Goal: Navigation & Orientation: Go to known website

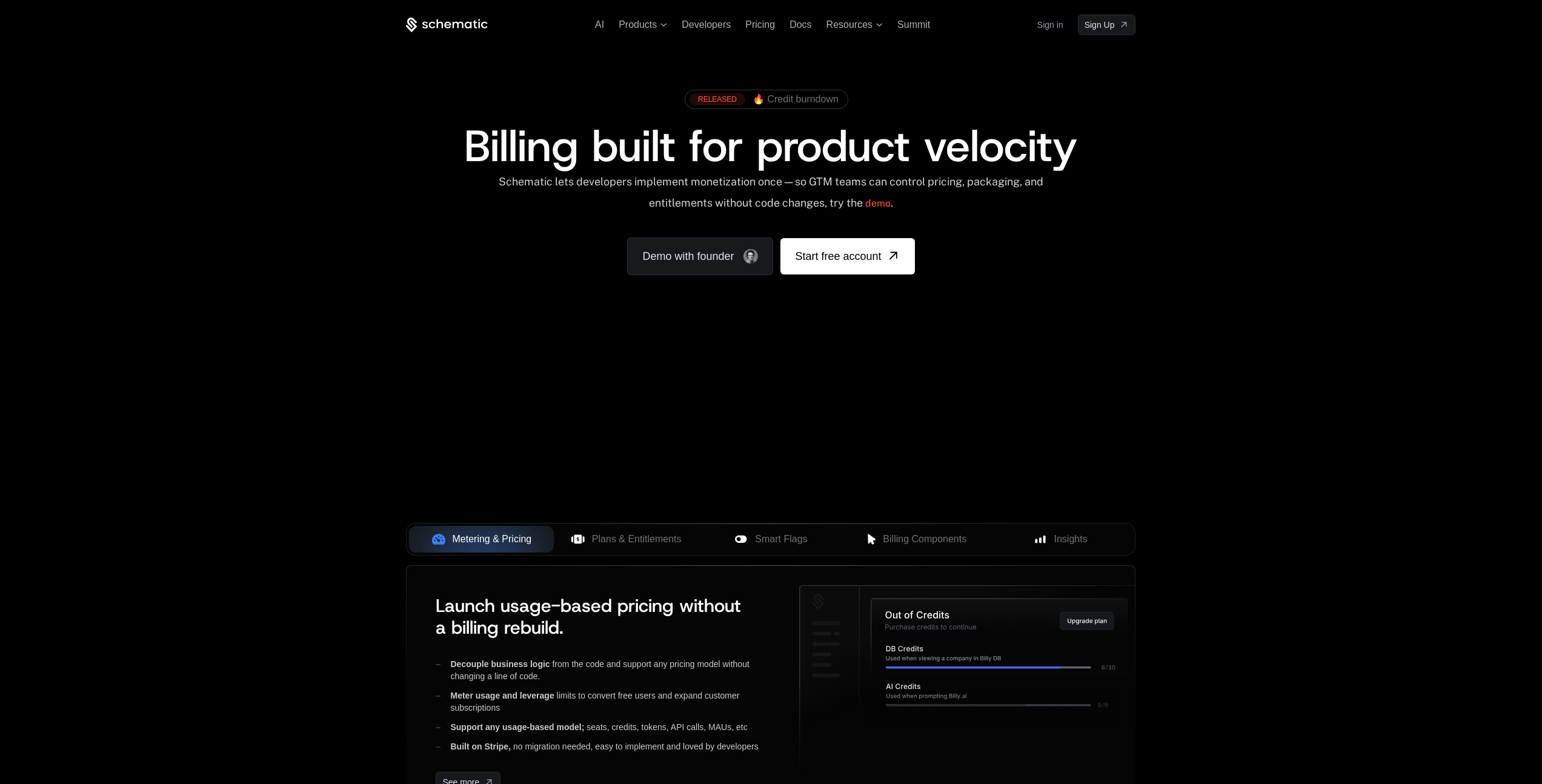
click at [672, 452] on div "Your browser does not support the video tag." at bounding box center [770, 357] width 787 height 510
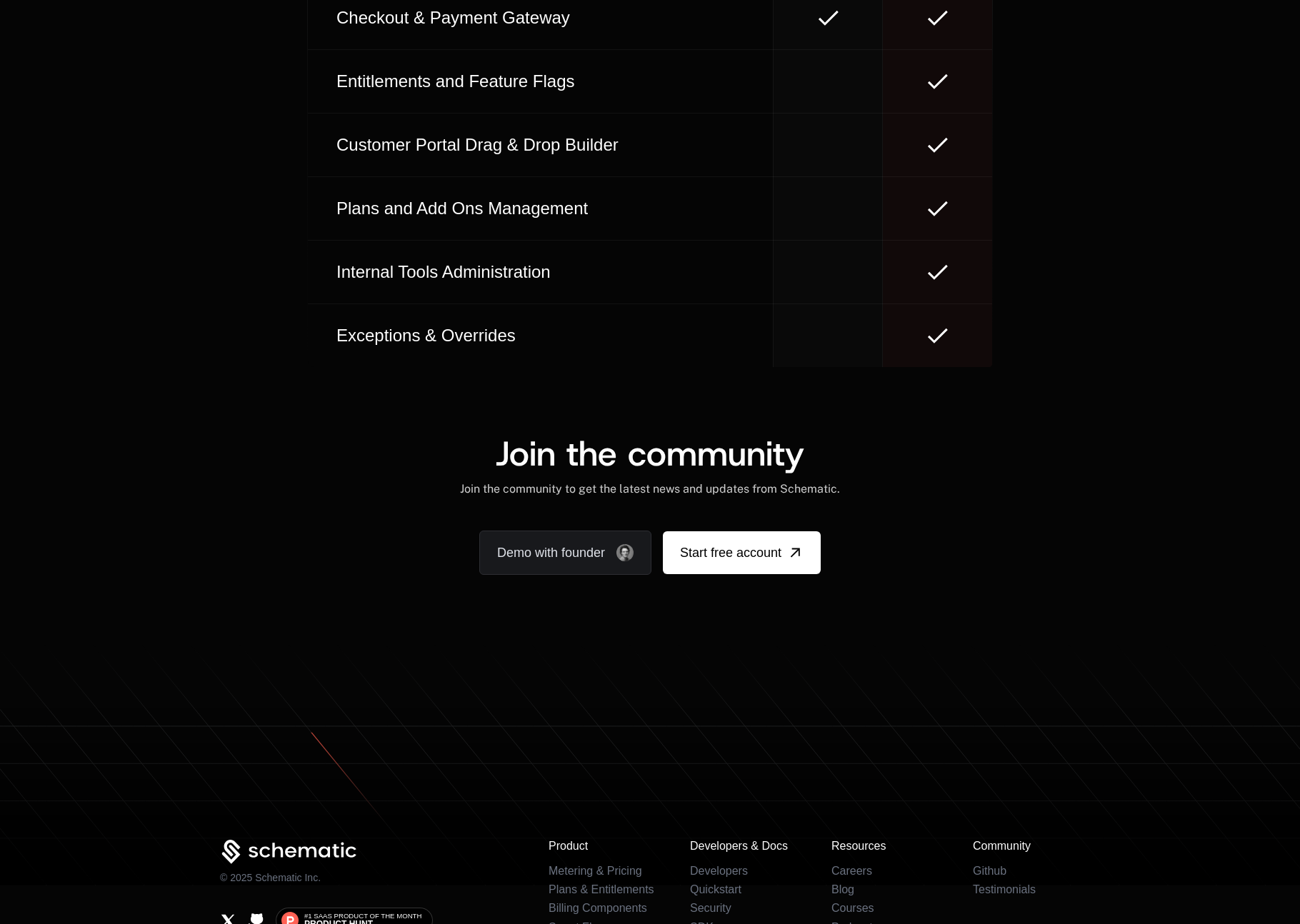
scroll to position [8331, 0]
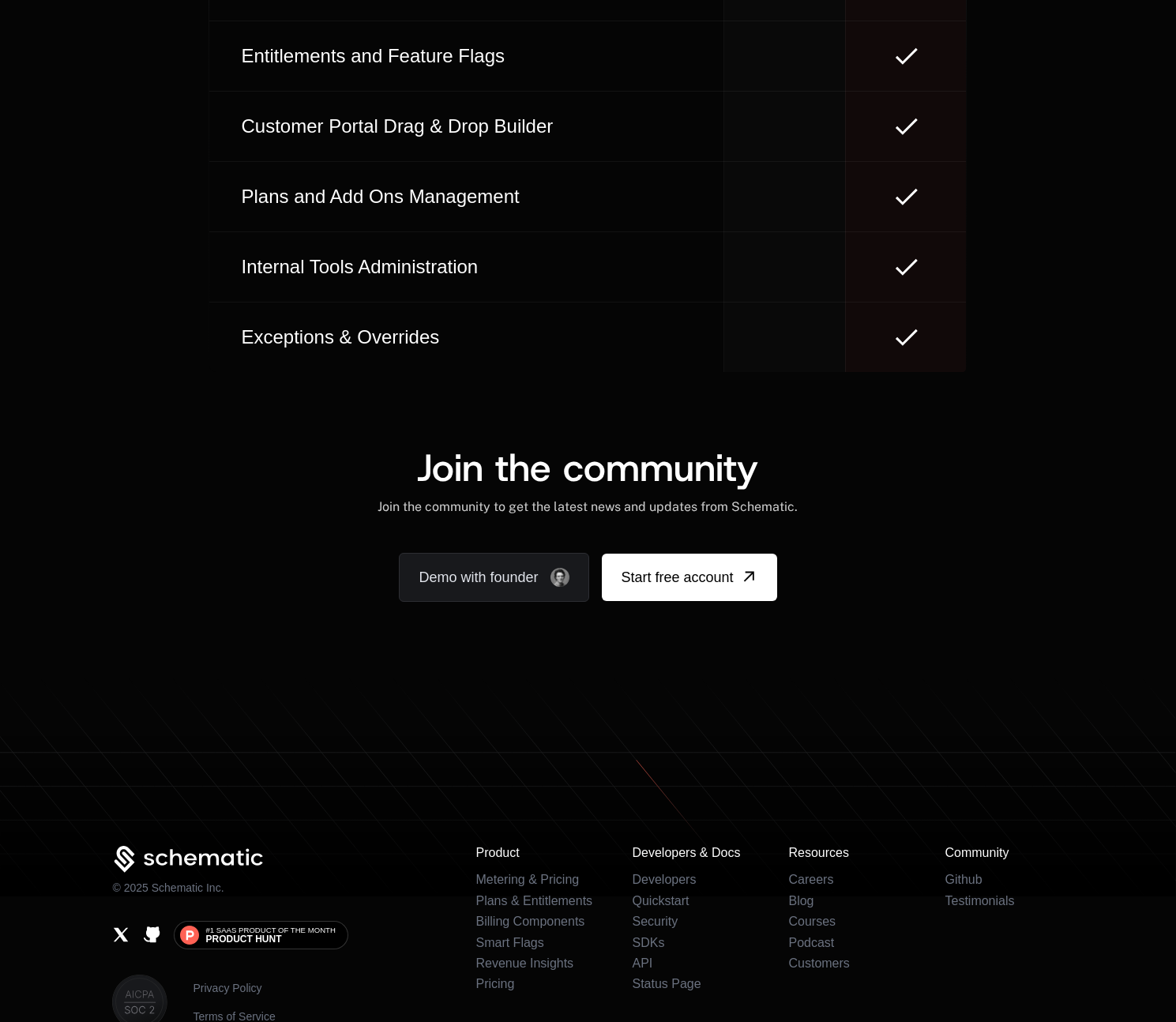
scroll to position [9338, 0]
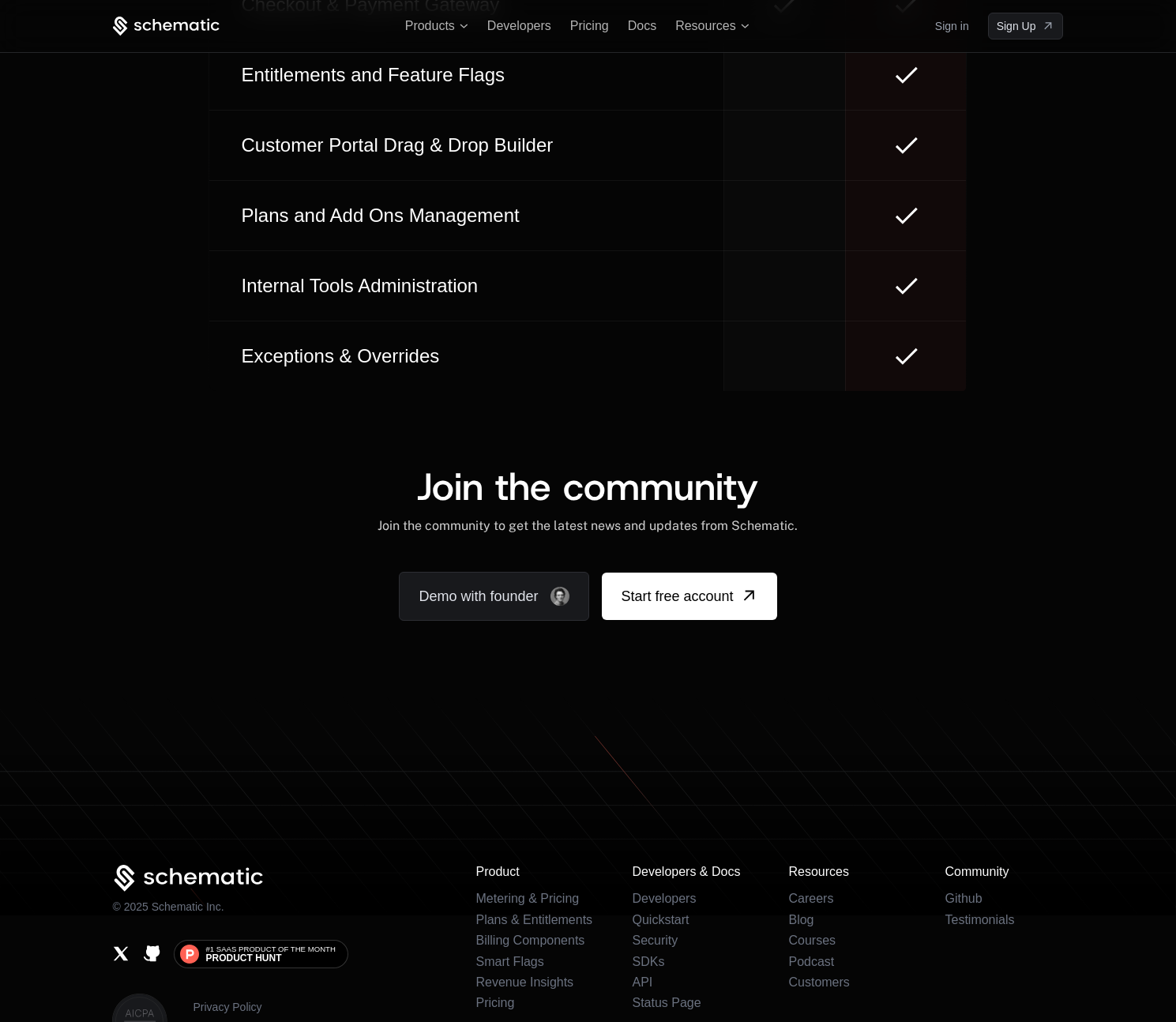
scroll to position [9228, 0]
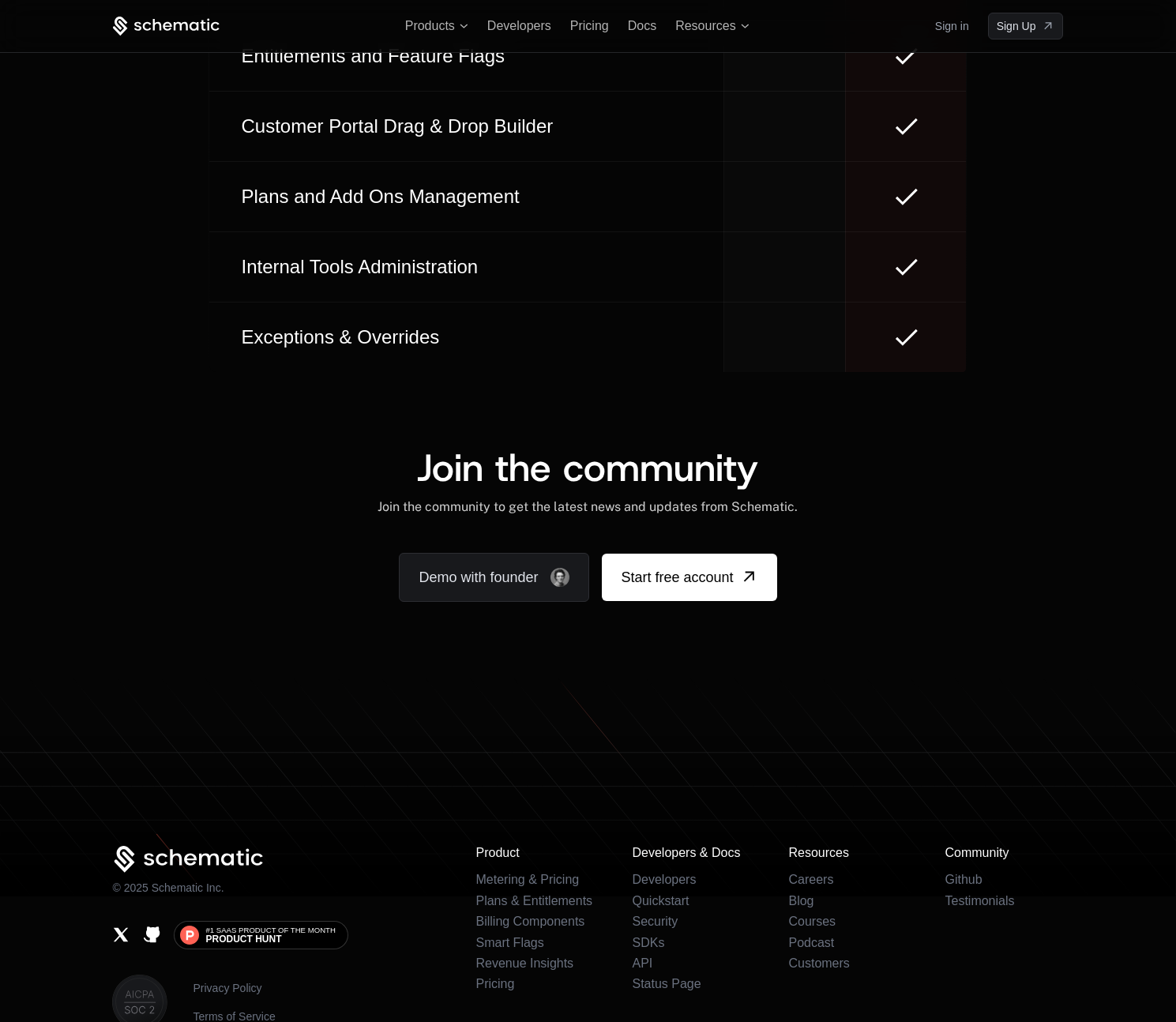
click at [1010, 553] on div "Demo with founder Start free account" at bounding box center [588, 577] width 951 height 49
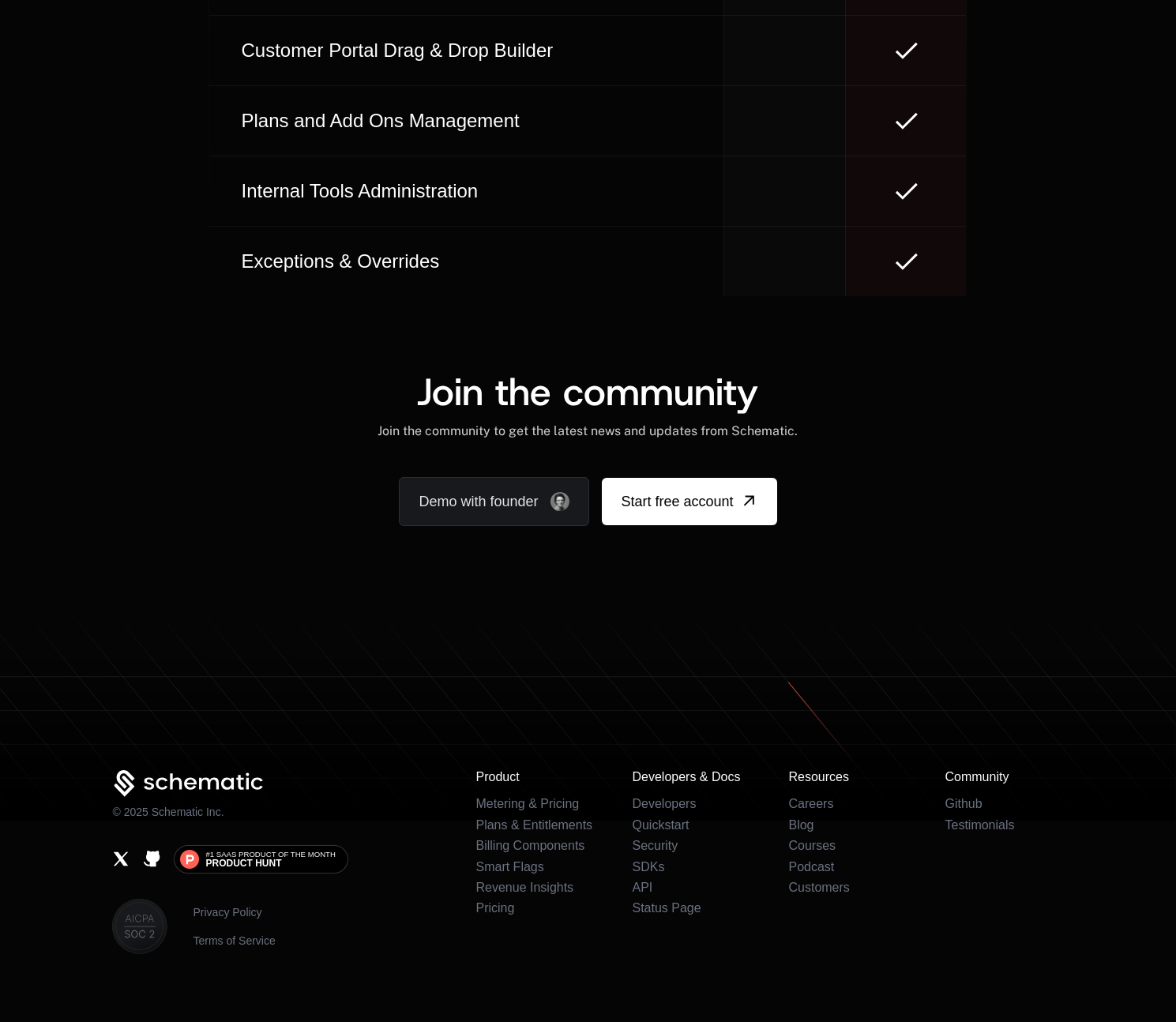
scroll to position [9303, 0]
